Goal: Register for event/course

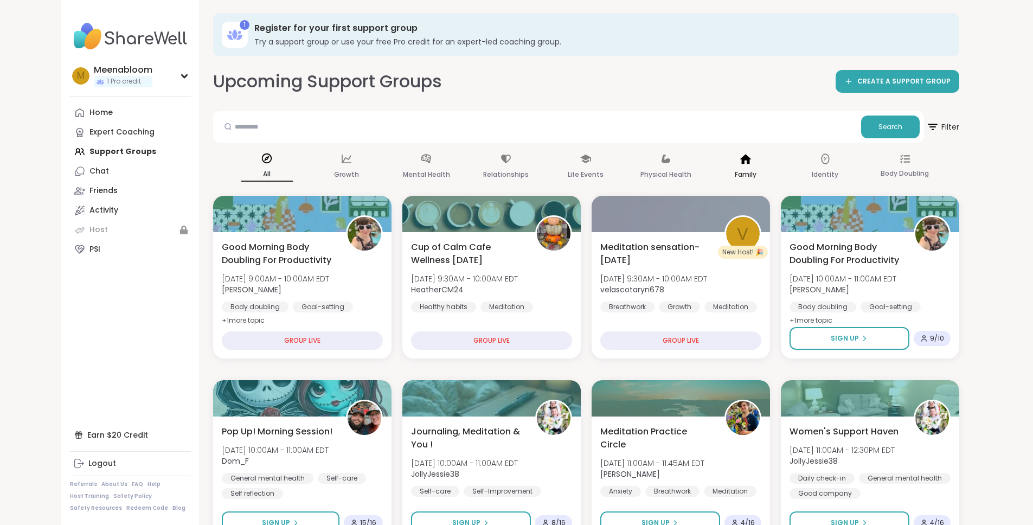
click at [756, 171] on div "Family" at bounding box center [746, 167] width 52 height 40
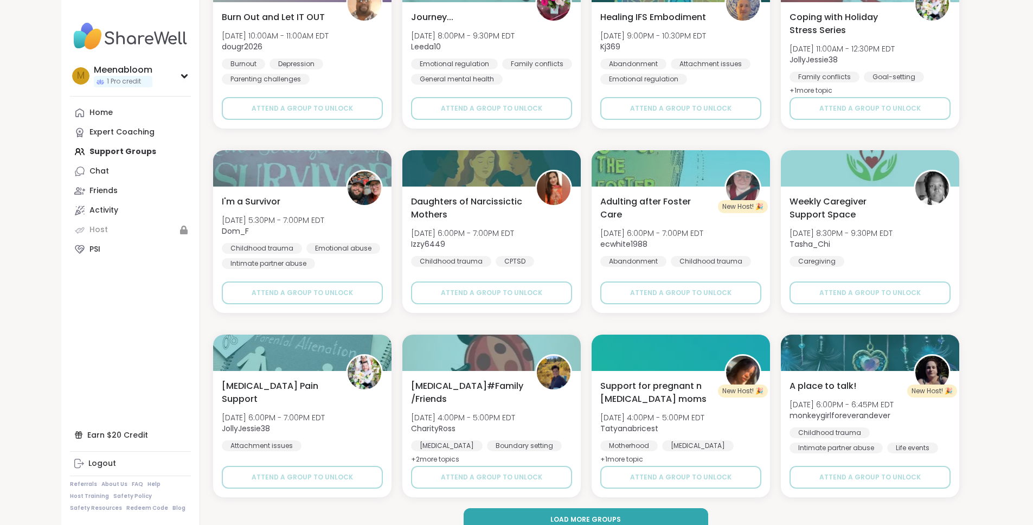
scroll to position [1376, 0]
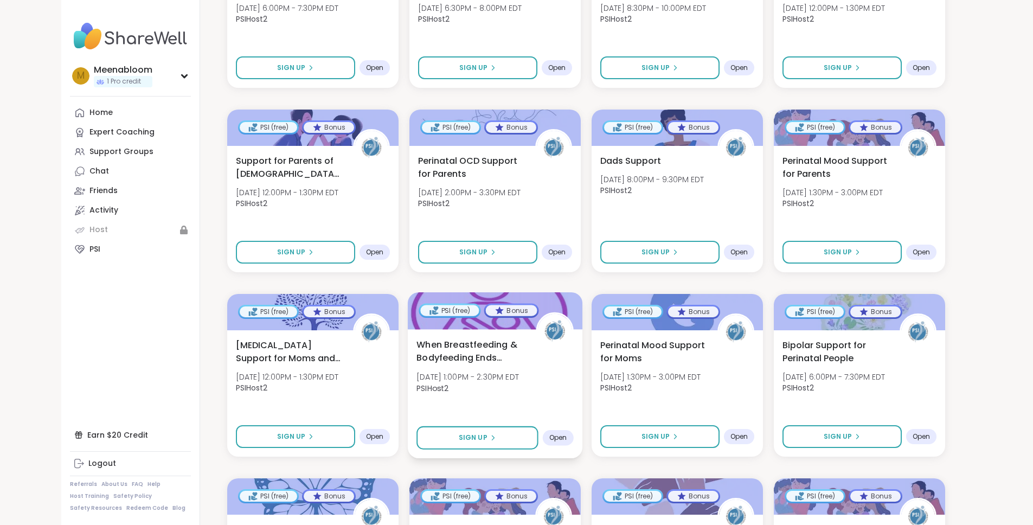
scroll to position [899, 0]
click at [269, 343] on span "Birth Trauma Support for Moms and Birthing People" at bounding box center [287, 350] width 107 height 27
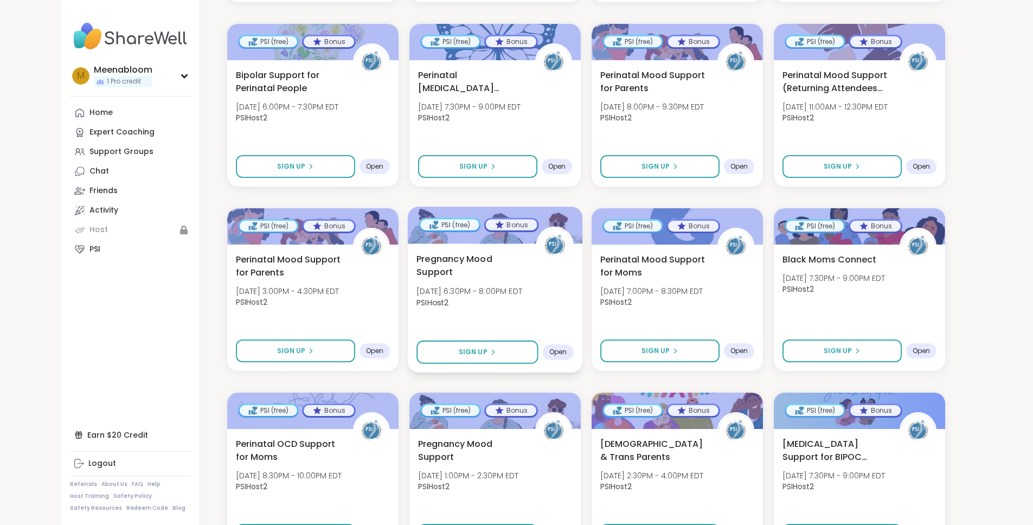
scroll to position [1171, 0]
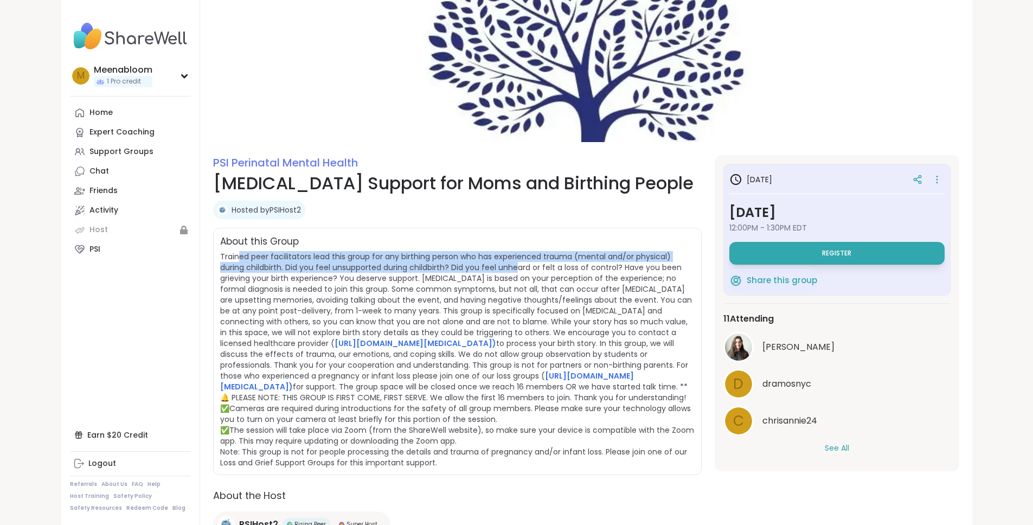
click at [390, 265] on span "Trained peer facilitators lead this group for any birthing person who has exper…" at bounding box center [457, 359] width 474 height 217
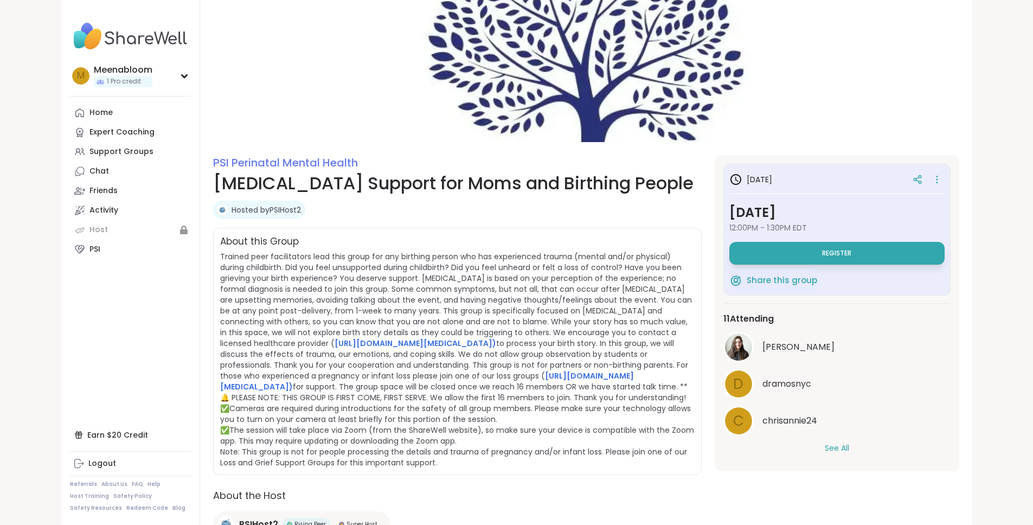
click at [405, 263] on span "Trained peer facilitators lead this group for any birthing person who has exper…" at bounding box center [457, 359] width 474 height 217
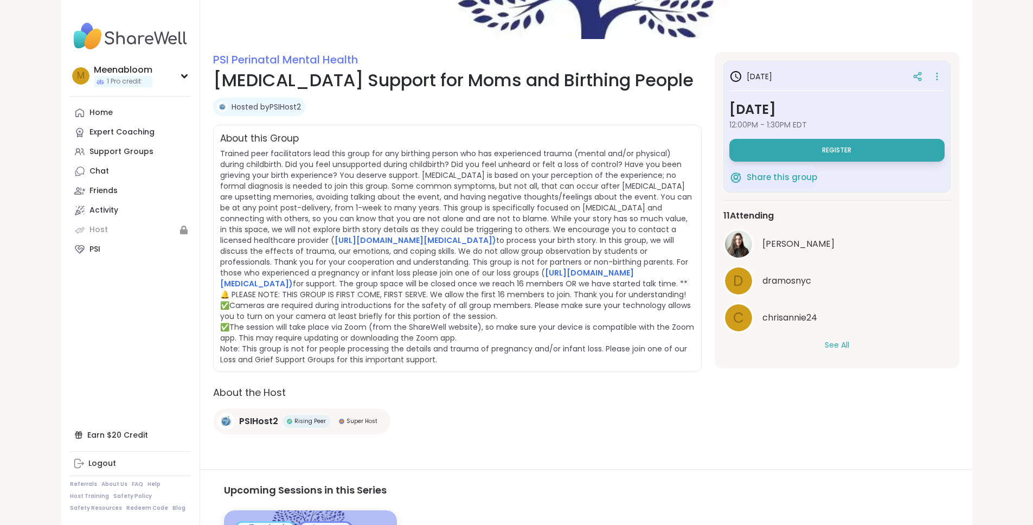
scroll to position [107, 0]
